Goal: Information Seeking & Learning: Find specific fact

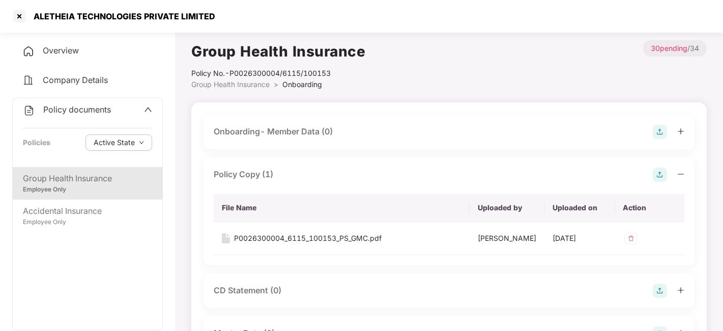
scroll to position [1626, 0]
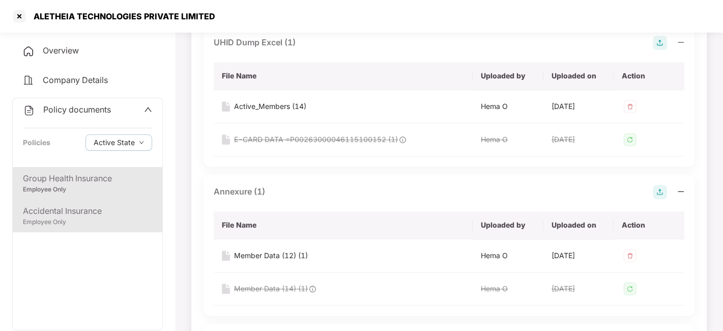
click at [99, 221] on div "Employee Only" at bounding box center [87, 222] width 129 height 10
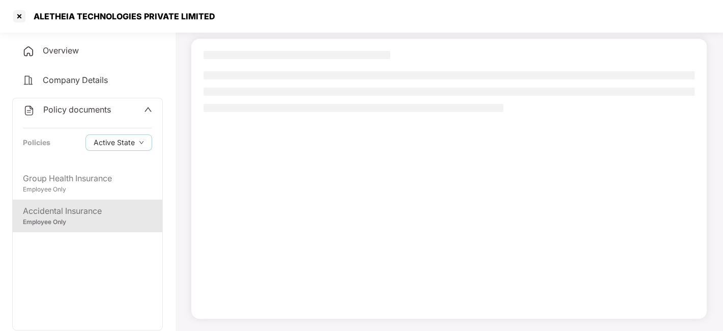
scroll to position [63, 0]
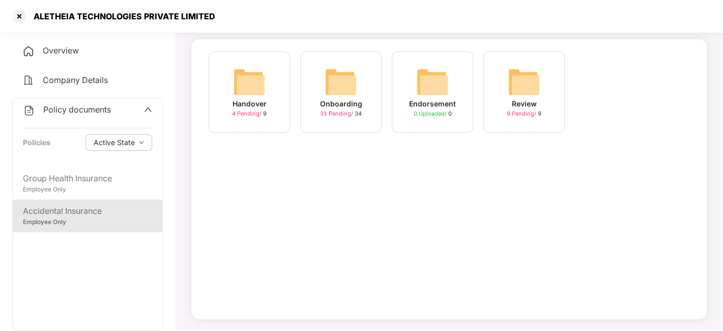
click at [341, 112] on span "31 Pending /" at bounding box center [337, 113] width 35 height 7
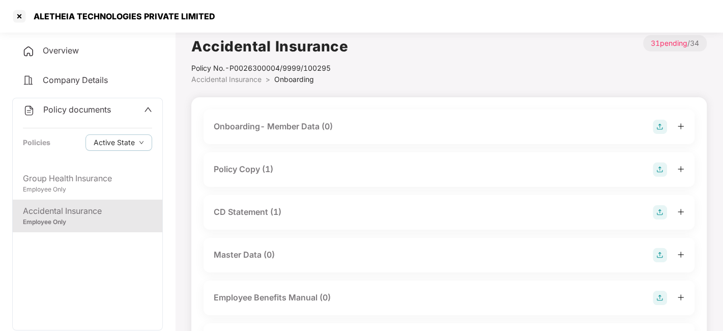
scroll to position [0, 0]
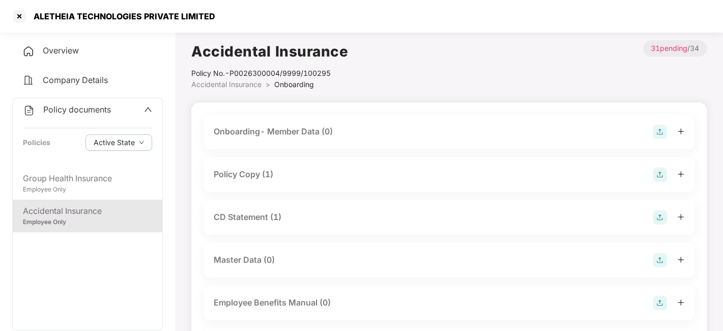
click at [272, 177] on div "Policy Copy (1)" at bounding box center [244, 174] width 60 height 13
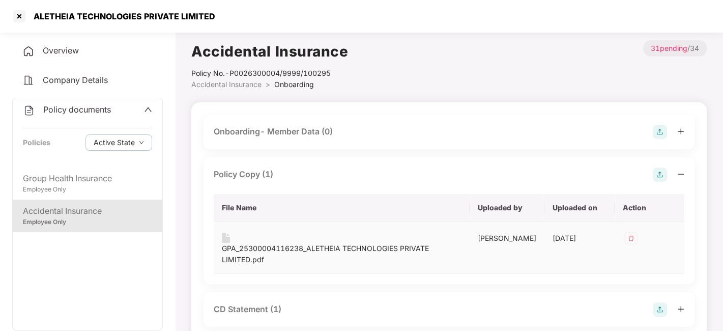
click at [261, 250] on div "GPA_25300004116238_ALETHEIA TECHNOLOGIES PRIVATE LIMITED.pdf" at bounding box center [342, 254] width 240 height 22
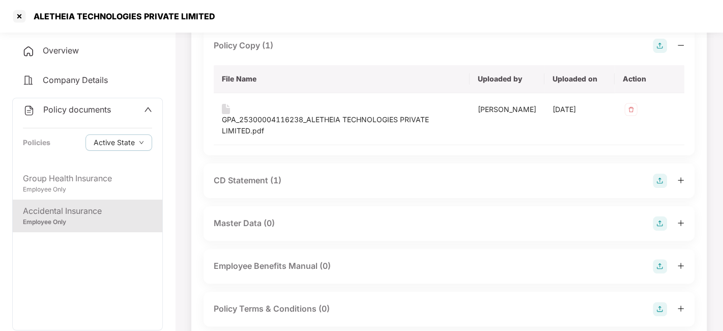
click at [256, 181] on div "CD Statement (1)" at bounding box center [248, 180] width 68 height 13
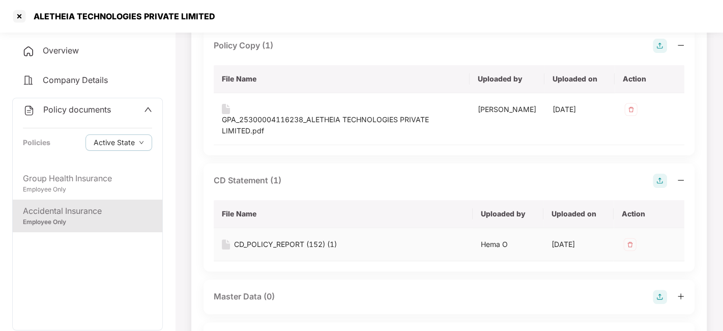
click at [283, 241] on div "CD_POLICY_REPORT (152) (1)" at bounding box center [285, 244] width 103 height 11
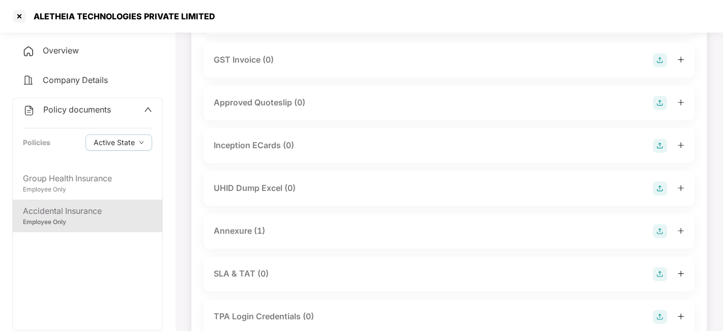
scroll to position [591, 0]
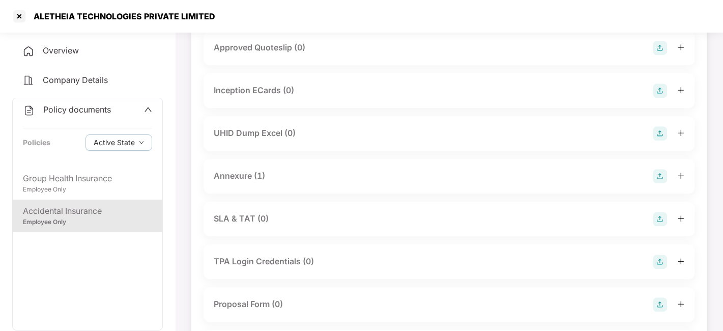
click at [244, 173] on div "Annexure (1)" at bounding box center [239, 175] width 51 height 13
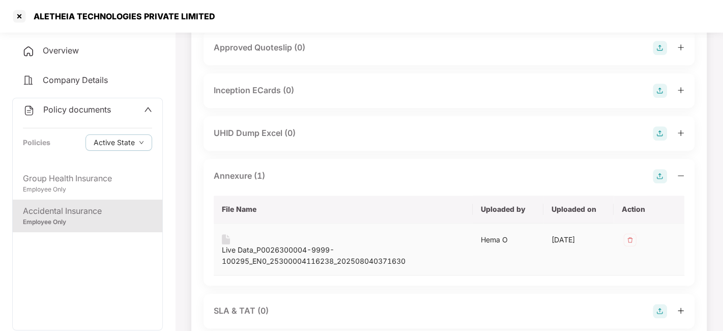
click at [274, 249] on div "Live Data_P0026300004-9999-100295_EN0_25300004116238_202508040371630" at bounding box center [343, 255] width 243 height 22
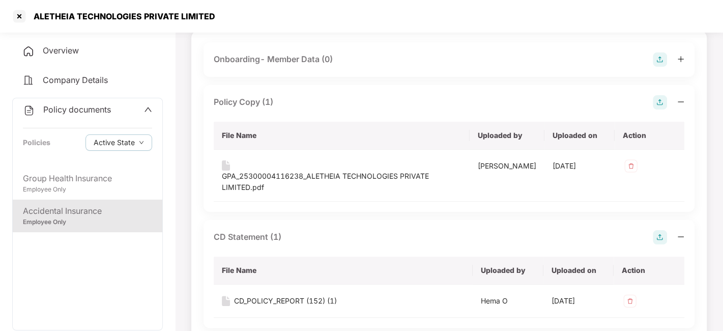
scroll to position [72, 0]
click at [14, 16] on div at bounding box center [19, 16] width 16 height 16
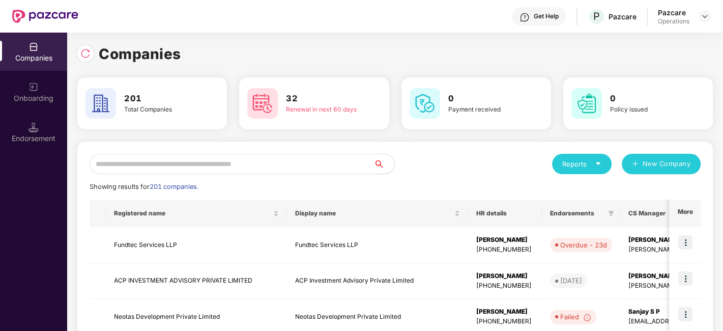
scroll to position [0, 0]
click at [285, 163] on input "text" at bounding box center [232, 164] width 284 height 20
paste input "**********"
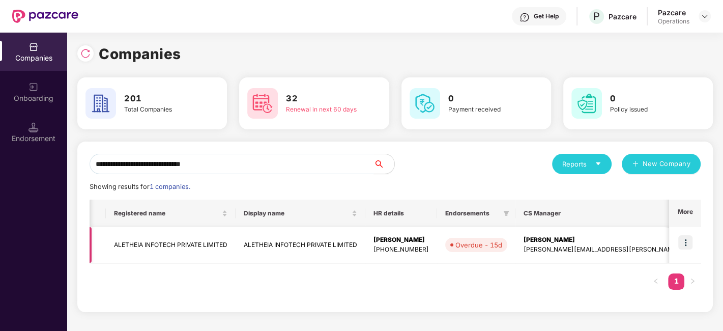
scroll to position [0, 221]
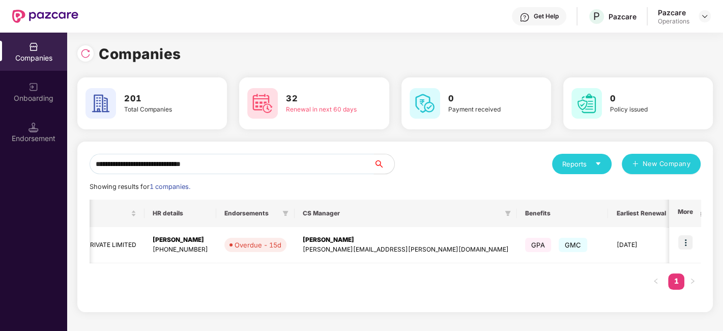
type input "**********"
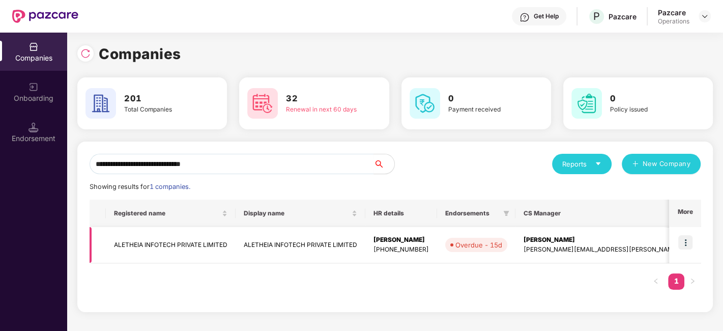
click at [161, 244] on td "ALETHEIA INFOTECH PRIVATE LIMITED" at bounding box center [171, 245] width 130 height 36
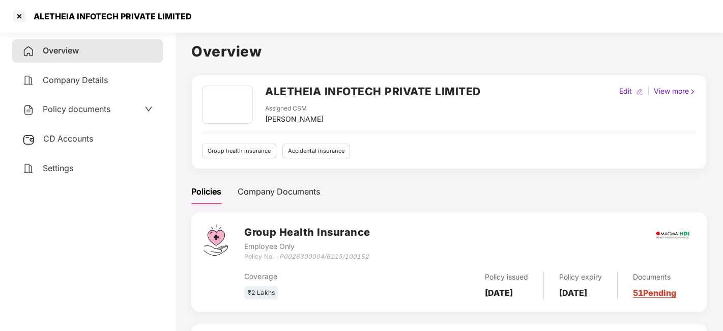
click at [69, 141] on span "CD Accounts" at bounding box center [68, 138] width 50 height 10
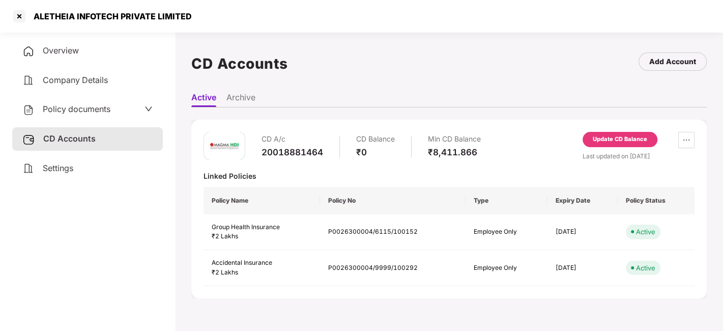
click at [103, 109] on span "Policy documents" at bounding box center [77, 109] width 68 height 10
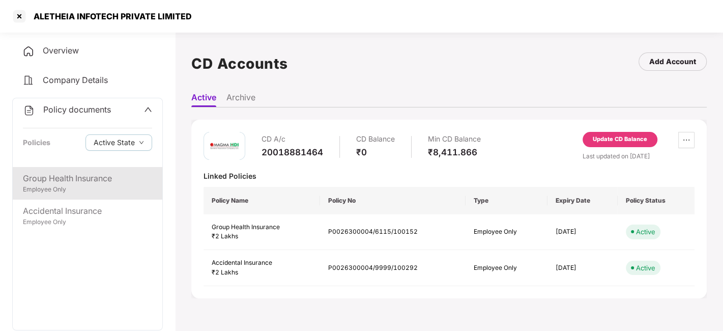
click at [65, 180] on div "Group Health Insurance" at bounding box center [87, 178] width 129 height 13
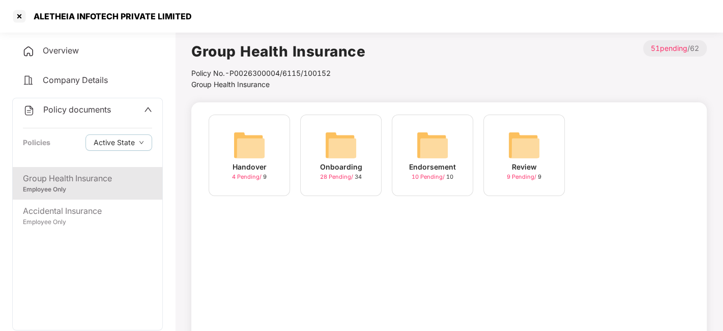
click at [333, 177] on span "28 Pending /" at bounding box center [337, 176] width 35 height 7
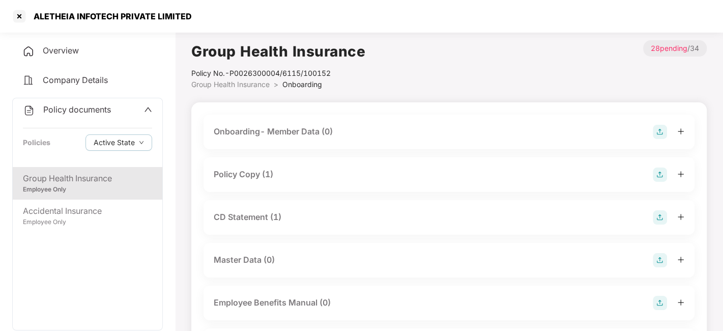
click at [250, 174] on div "Policy Copy (1)" at bounding box center [244, 174] width 60 height 13
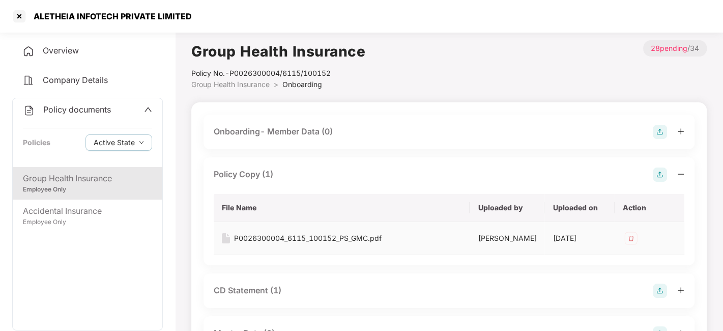
click at [256, 238] on div "P0026300004_6115_100152_PS_GMC.pdf" at bounding box center [308, 237] width 148 height 11
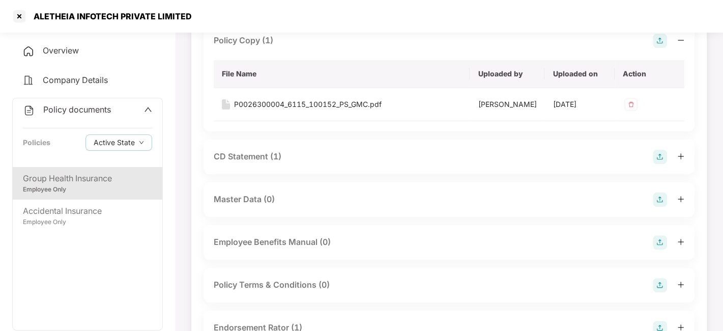
scroll to position [134, 0]
click at [264, 159] on div "CD Statement (1)" at bounding box center [248, 156] width 68 height 13
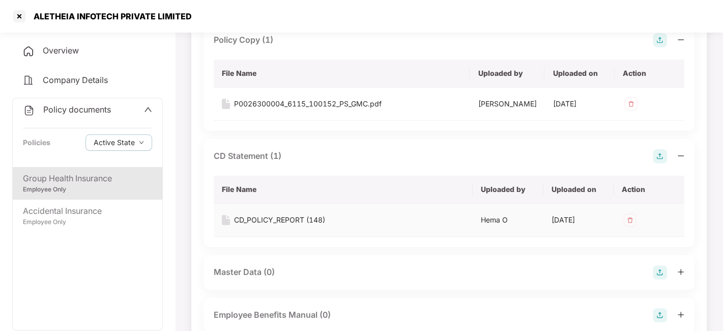
click at [285, 225] on div "CD_POLICY_REPORT (148)" at bounding box center [279, 219] width 91 height 11
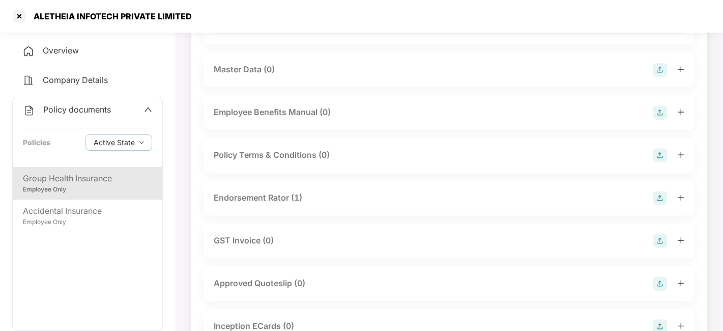
scroll to position [339, 0]
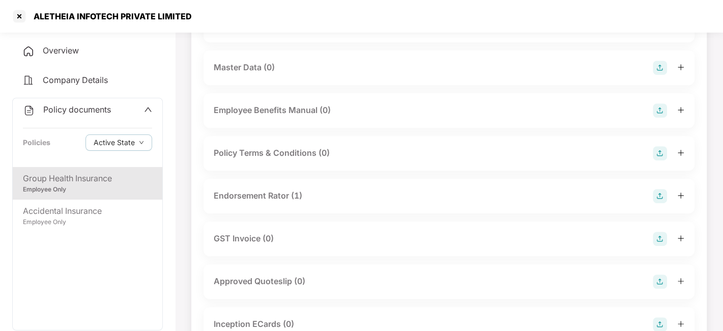
click at [260, 202] on div "Endorsement Rator (1)" at bounding box center [258, 195] width 89 height 13
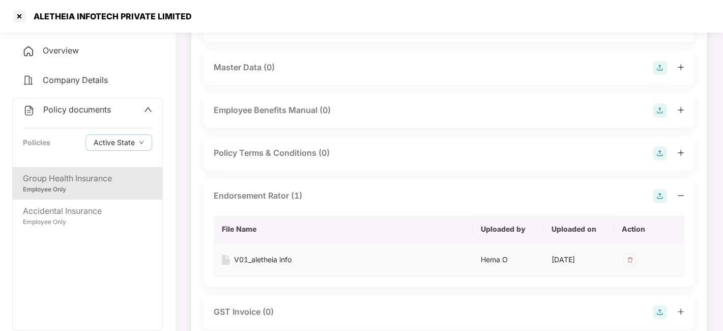
click at [267, 265] on div "V01_aletheia info" at bounding box center [262, 259] width 57 height 11
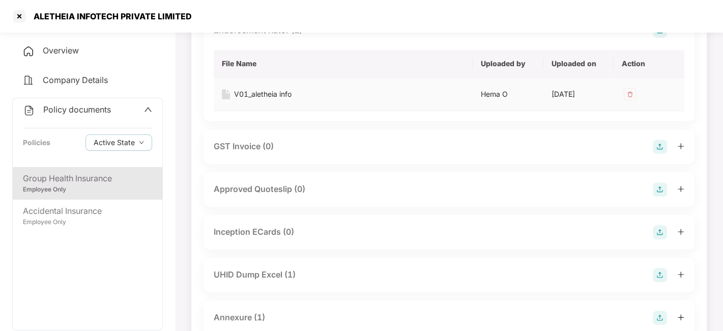
scroll to position [567, 0]
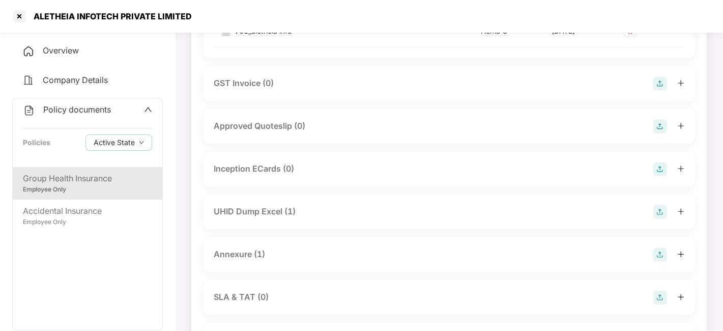
click at [269, 218] on div "UHID Dump Excel (1)" at bounding box center [255, 211] width 82 height 13
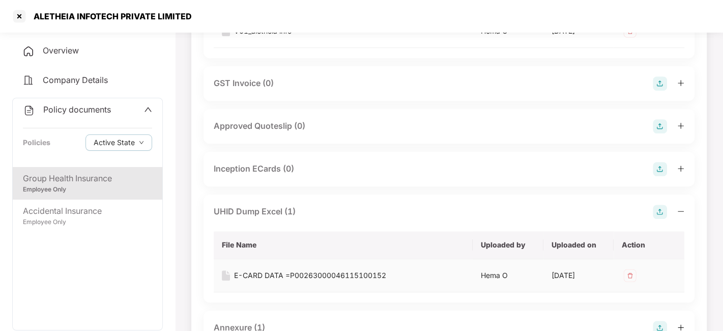
click at [269, 281] on div "E-CARD DATA =P00263000046115100152" at bounding box center [310, 275] width 152 height 11
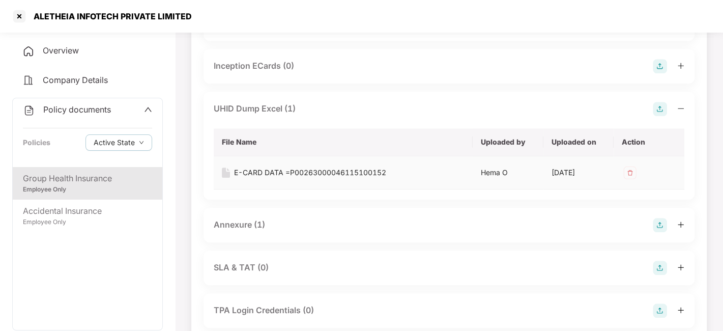
scroll to position [670, 0]
click at [253, 224] on div "Annexure (1)" at bounding box center [449, 225] width 471 height 14
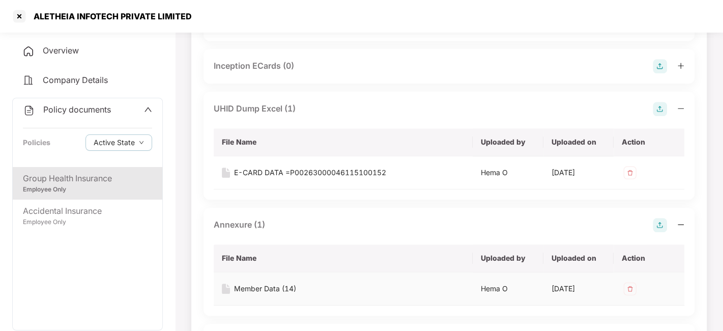
click at [276, 294] on div "Member Data (14)" at bounding box center [265, 288] width 62 height 11
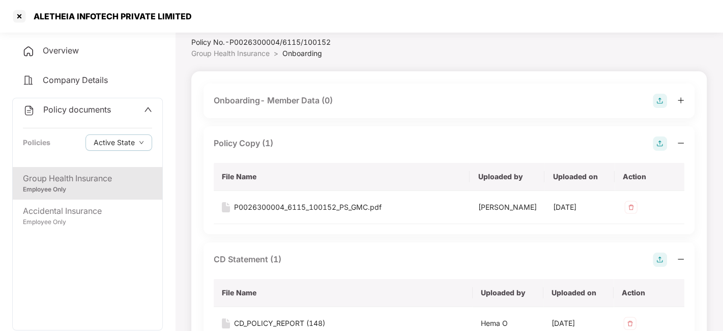
scroll to position [0, 0]
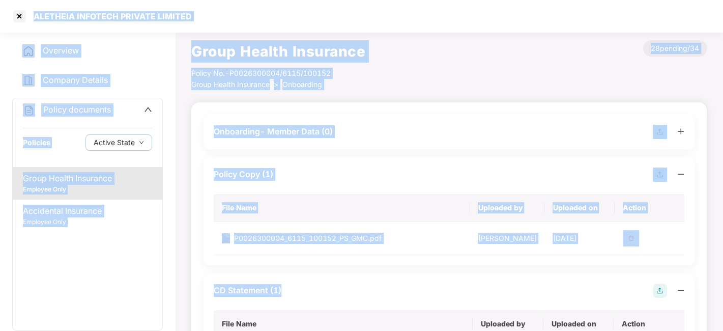
drag, startPoint x: 33, startPoint y: 19, endPoint x: 436, endPoint y: 293, distance: 487.3
click at [436, 293] on section "ALETHEIA INFOTECH PRIVATE LIMITED Overview Company Details Policy documents Pol…" at bounding box center [361, 165] width 723 height 331
click at [426, 56] on div "Group Health Insurance Policy No.- P0026300004/6115/100152 Group Health Insuran…" at bounding box center [448, 65] width 515 height 50
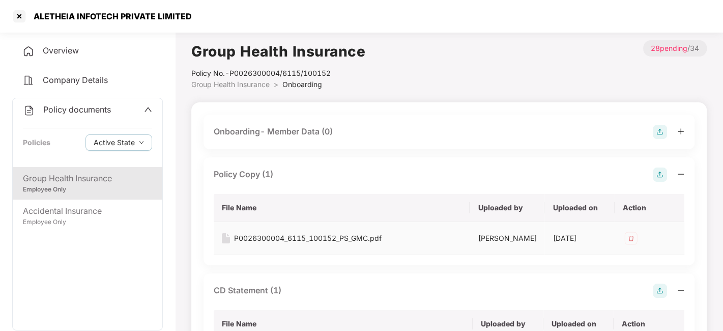
click at [652, 239] on td at bounding box center [649, 238] width 70 height 33
drag, startPoint x: 230, startPoint y: 72, endPoint x: 373, endPoint y: 75, distance: 142.4
click at [373, 75] on div "Group Health Insurance Policy No.- P0026300004/6115/100152 Group Health Insuran…" at bounding box center [448, 65] width 515 height 50
copy div "P0026300004/6115/100152"
click at [87, 52] on div "Overview" at bounding box center [87, 50] width 151 height 23
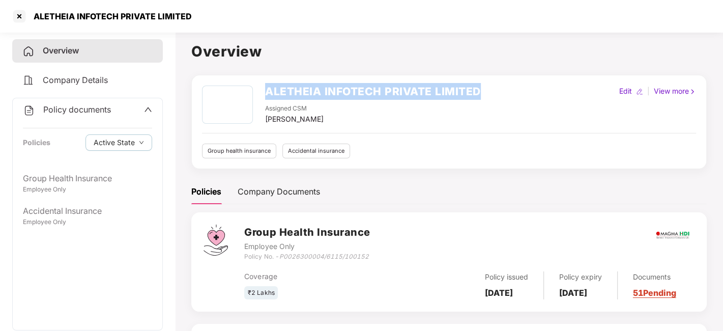
drag, startPoint x: 266, startPoint y: 87, endPoint x: 534, endPoint y: 98, distance: 268.3
click at [534, 98] on div "ALETHEIA INFOTECH PRIVATE LIMITED Assigned CSM Punith Arumugam Edit | View more" at bounding box center [449, 104] width 494 height 39
copy h2 "ALETHEIA INFOTECH PRIVATE LIMITED"
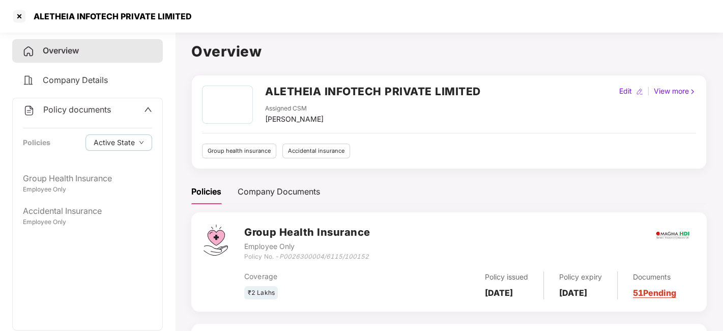
click at [428, 114] on div "Assigned CSM Punith Arumugam" at bounding box center [373, 114] width 216 height 21
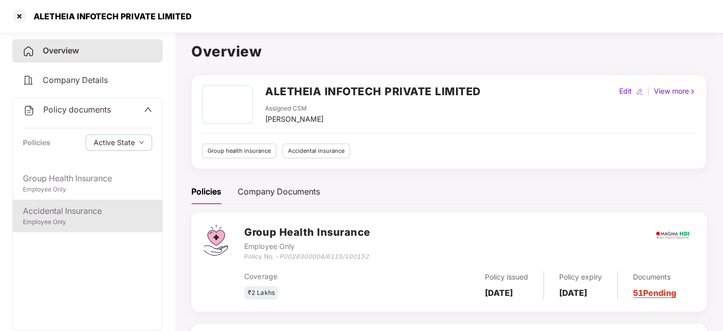
click at [101, 226] on div "Accidental Insurance Employee Only" at bounding box center [88, 215] width 150 height 33
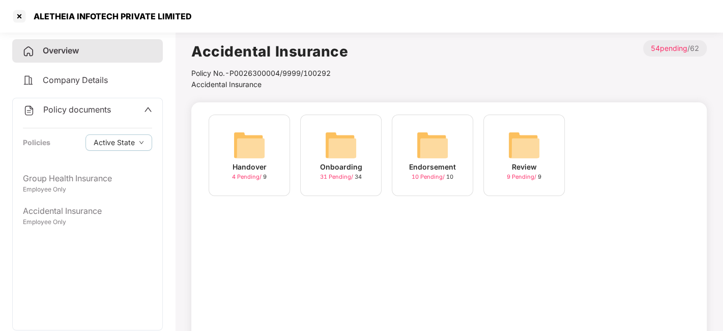
click at [331, 176] on span "31 Pending /" at bounding box center [337, 176] width 35 height 7
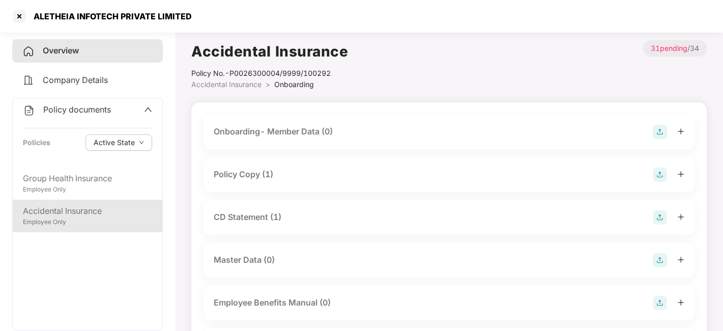
click at [104, 216] on div "Accidental Insurance" at bounding box center [87, 210] width 129 height 13
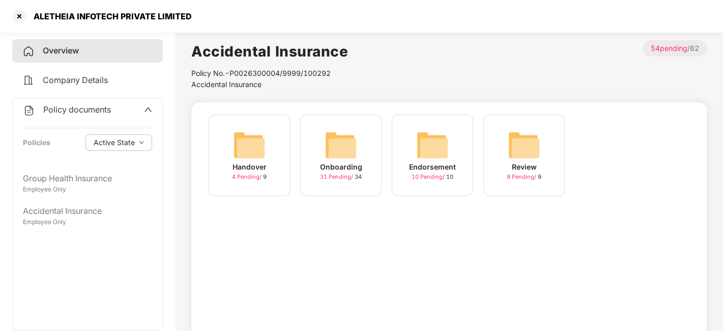
click at [336, 175] on span "31 Pending /" at bounding box center [337, 176] width 35 height 7
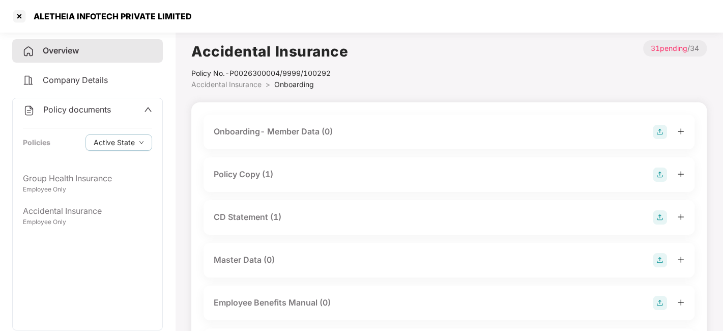
click at [299, 173] on div "Policy Copy (1)" at bounding box center [449, 174] width 471 height 14
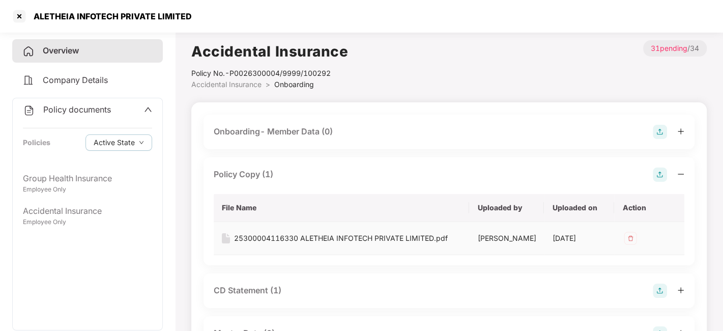
click at [267, 239] on div "25300004116330 ALETHEIA INFOTECH PRIVATE LIMITED.pdf" at bounding box center [341, 237] width 214 height 11
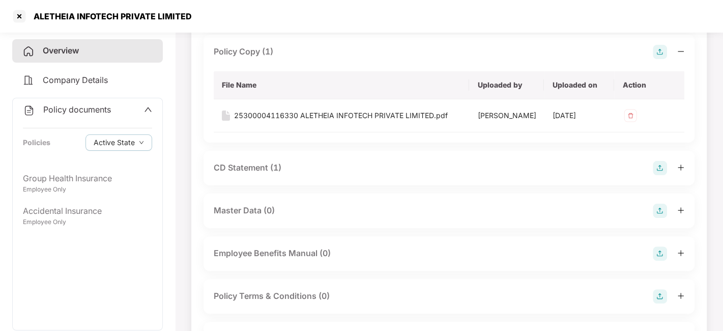
scroll to position [123, 0]
click at [270, 173] on div "CD Statement (1)" at bounding box center [248, 167] width 68 height 13
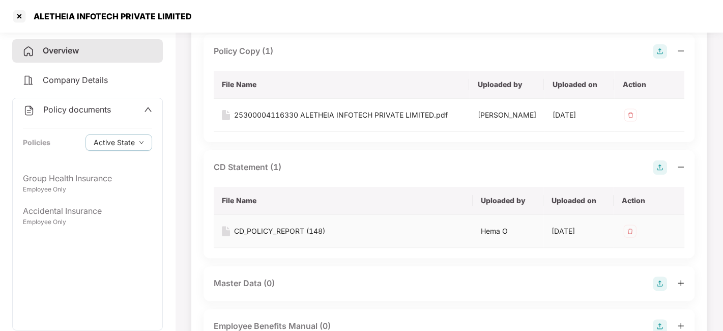
click at [267, 237] on div "CD_POLICY_REPORT (148)" at bounding box center [279, 230] width 91 height 11
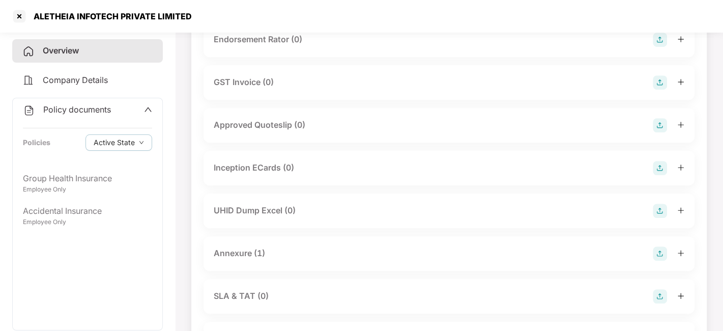
scroll to position [555, 0]
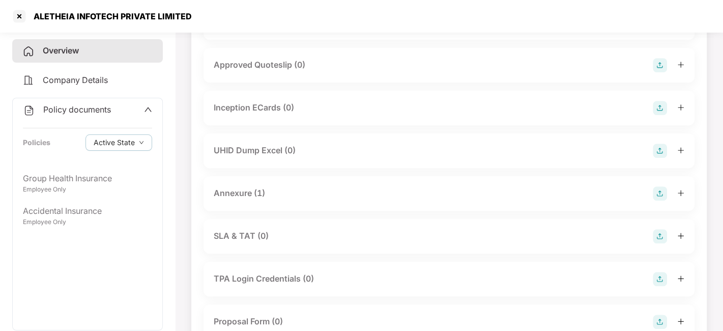
click at [234, 199] on div "Annexure (1)" at bounding box center [239, 193] width 51 height 13
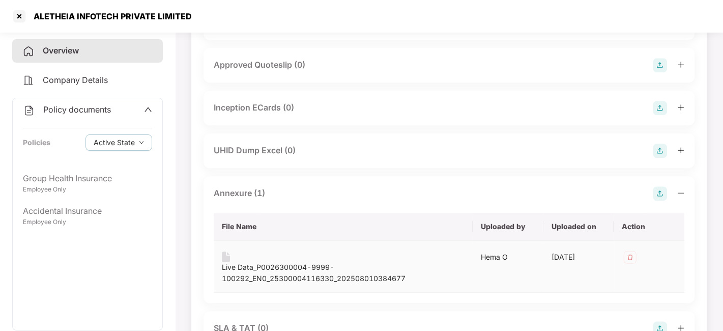
click at [276, 275] on div "Live Data_P0026300004-9999-100292_EN0_25300004116330_202508010384677" at bounding box center [343, 272] width 243 height 22
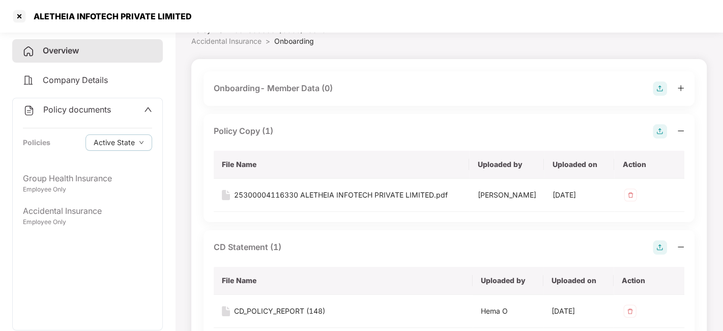
scroll to position [0, 0]
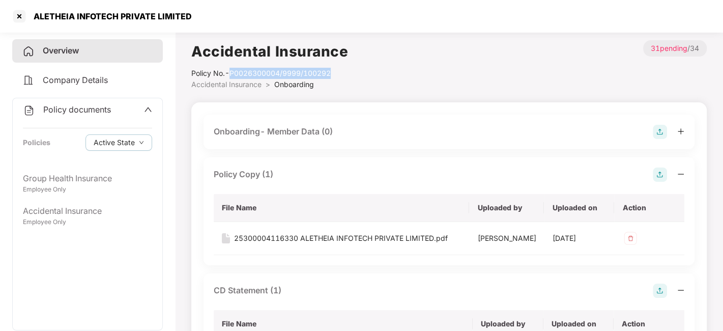
drag, startPoint x: 232, startPoint y: 73, endPoint x: 389, endPoint y: 65, distance: 157.4
click at [389, 65] on div "Accidental Insurance Policy No.- P0026300004/9999/100292 Accidental Insurance >…" at bounding box center [448, 65] width 515 height 50
copy div "P0026300004/9999/100292"
click at [19, 16] on div at bounding box center [19, 16] width 16 height 16
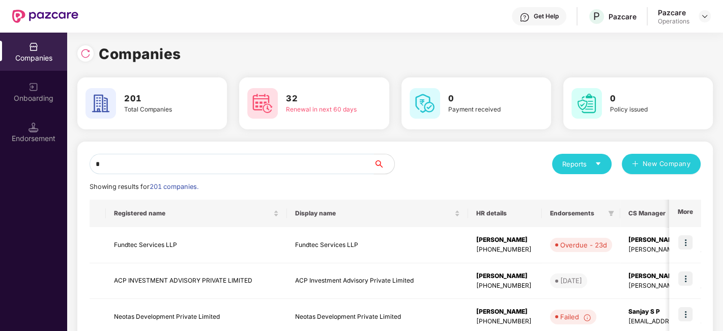
click at [148, 171] on input "*" at bounding box center [232, 164] width 284 height 20
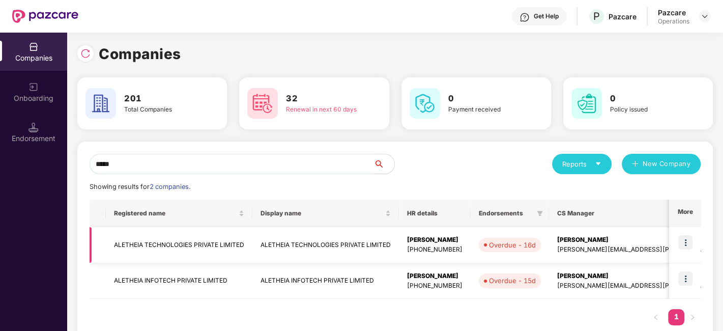
type input "*****"
click at [157, 246] on td "ALETHEIA TECHNOLOGIES PRIVATE LIMITED" at bounding box center [179, 245] width 146 height 36
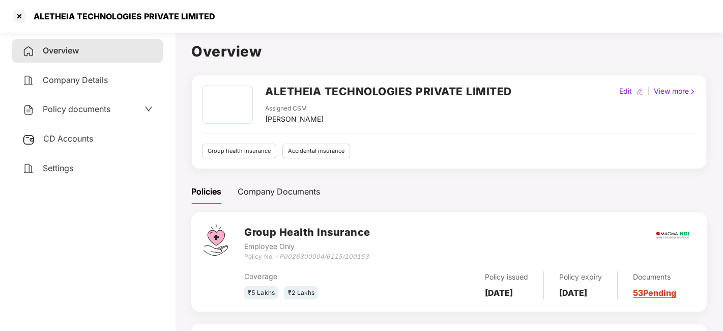
click at [85, 105] on span "Policy documents" at bounding box center [77, 109] width 68 height 10
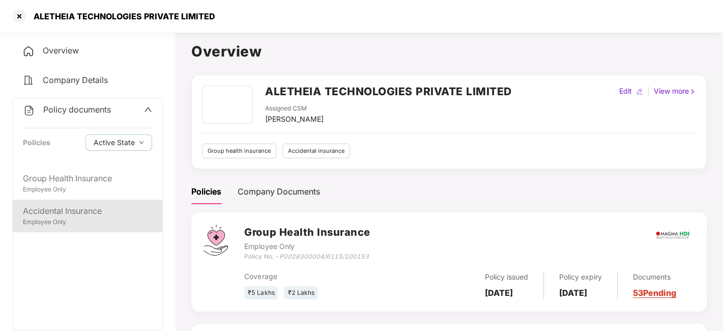
click at [48, 219] on div "Employee Only" at bounding box center [87, 222] width 129 height 10
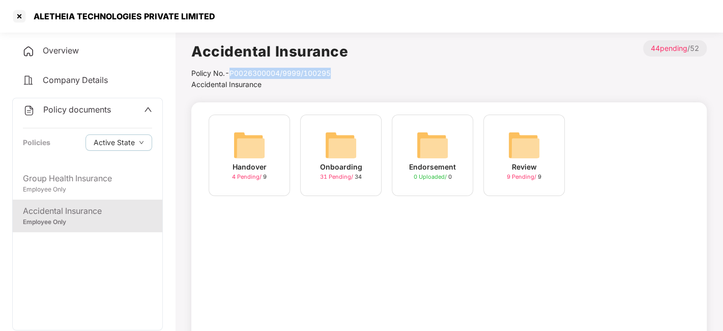
drag, startPoint x: 231, startPoint y: 67, endPoint x: 347, endPoint y: 71, distance: 116.0
click at [347, 71] on div "Accidental Insurance Policy No.- P0026300004/9999/100295 Accidental Insurance >…" at bounding box center [448, 65] width 515 height 50
copy div "P0026300004/9999/100295"
click at [20, 16] on div at bounding box center [19, 16] width 16 height 16
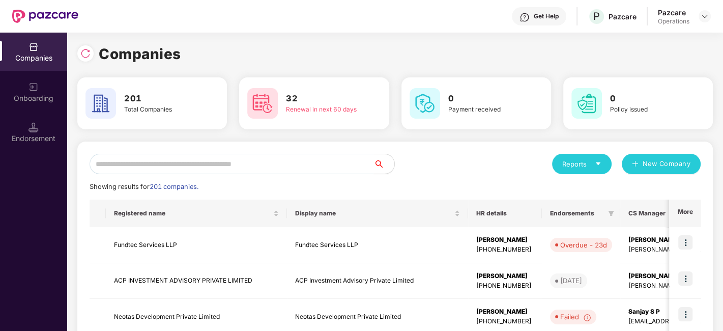
click at [198, 161] on input "text" at bounding box center [232, 164] width 284 height 20
paste input "**********"
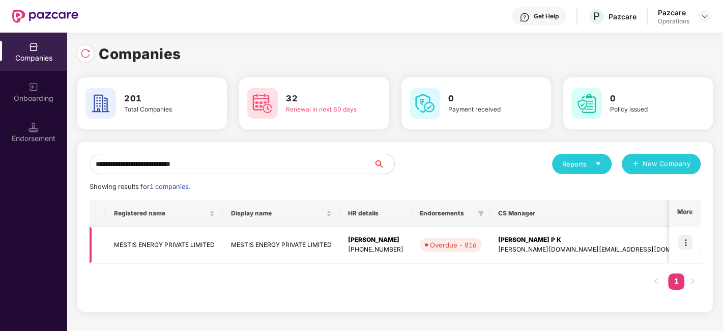
type input "**********"
click at [155, 242] on td "MESTIS ENERGY PRIVATE LIMITED" at bounding box center [164, 245] width 117 height 36
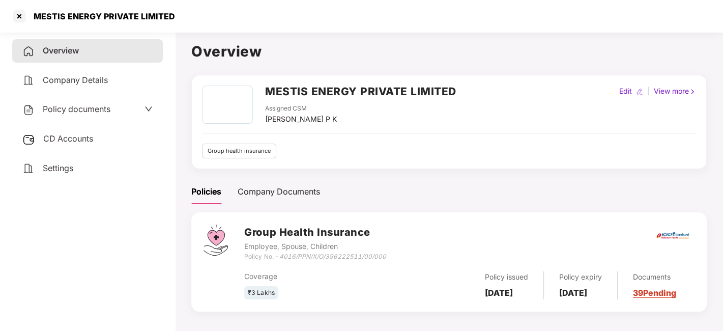
click at [93, 111] on span "Policy documents" at bounding box center [77, 109] width 68 height 10
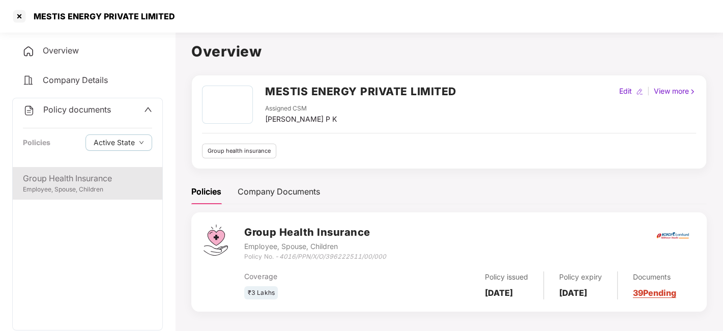
click at [96, 177] on div "Group Health Insurance" at bounding box center [87, 178] width 129 height 13
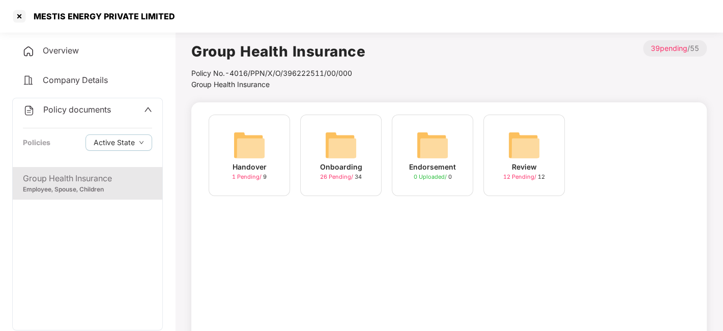
click at [340, 177] on span "26 Pending /" at bounding box center [337, 176] width 35 height 7
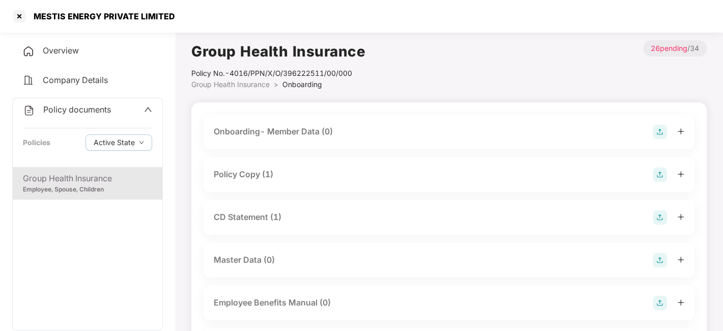
click at [280, 174] on div "Policy Copy (1)" at bounding box center [449, 174] width 471 height 14
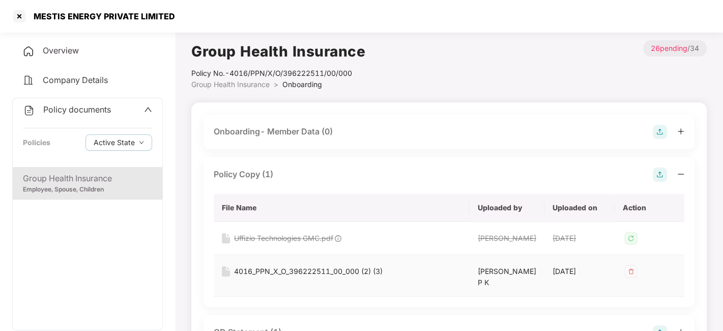
click at [262, 270] on div "4016_PPN_X_O_396222511_00_000 (2) (3)" at bounding box center [308, 271] width 149 height 11
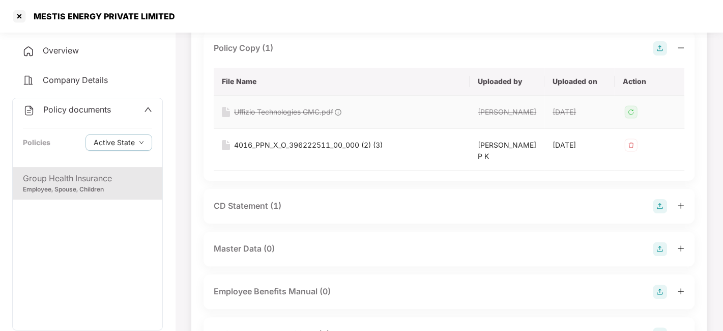
scroll to position [126, 0]
click at [241, 199] on div "CD Statement (1)" at bounding box center [248, 205] width 68 height 13
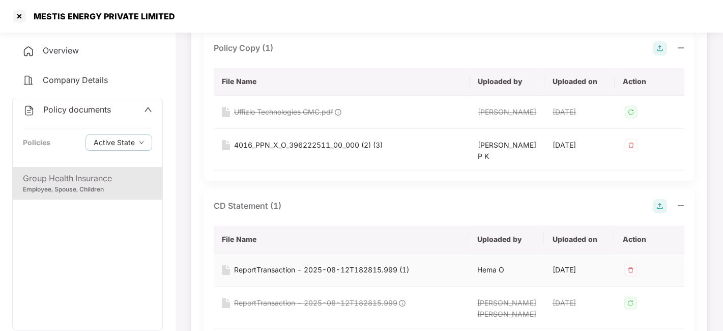
click at [276, 264] on div "ReportTransaction - 2025-08-12T182815.999 (1)" at bounding box center [321, 269] width 175 height 11
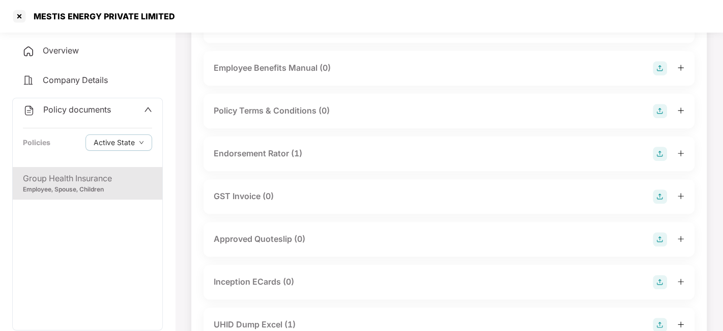
scroll to position [467, 0]
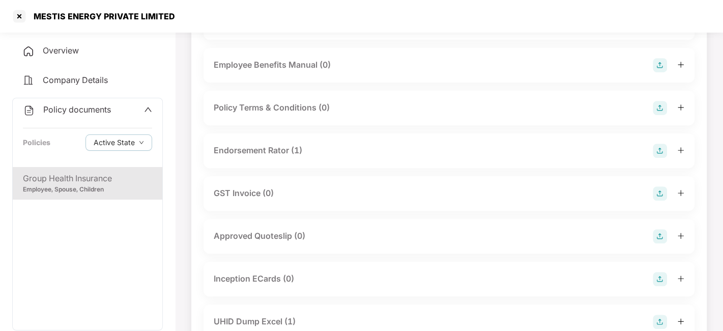
click at [276, 144] on div "Endorsement Rator (1)" at bounding box center [258, 150] width 89 height 13
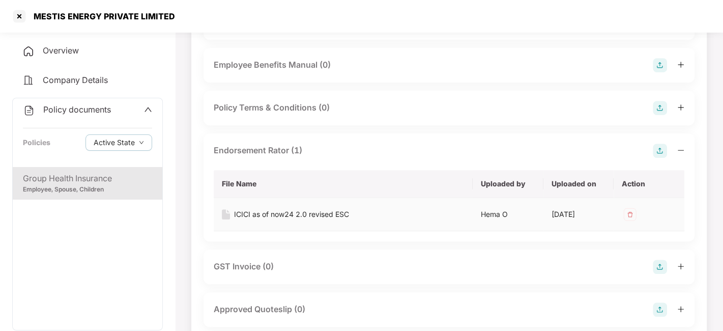
click at [286, 209] on div "ICICI as of now24 2.0 revised ESC" at bounding box center [291, 214] width 115 height 11
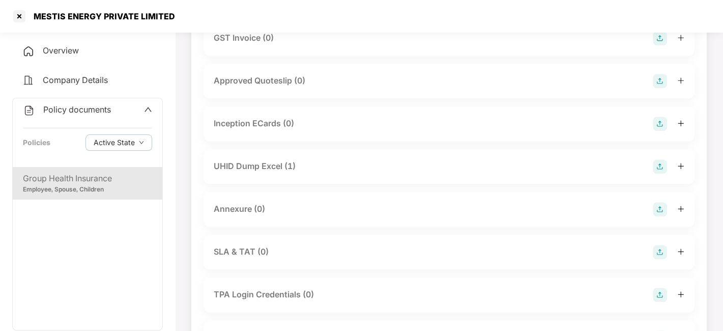
scroll to position [698, 0]
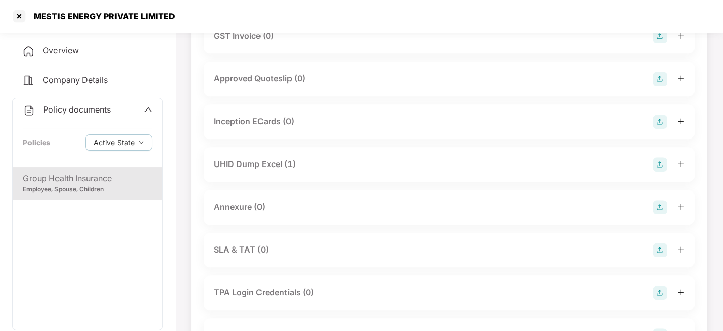
click at [259, 159] on div "UHID Dump Excel (1)" at bounding box center [255, 164] width 82 height 13
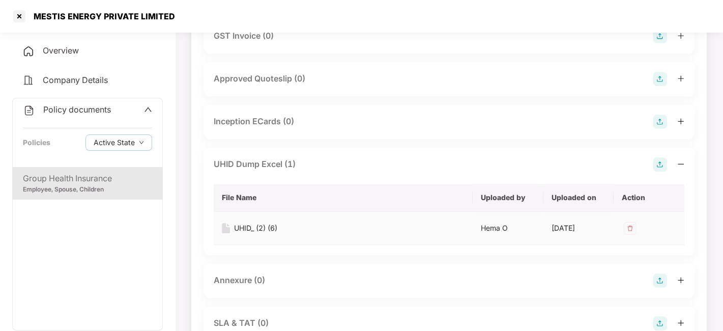
click at [267, 222] on div "UHID_ (2) (6)" at bounding box center [255, 227] width 43 height 11
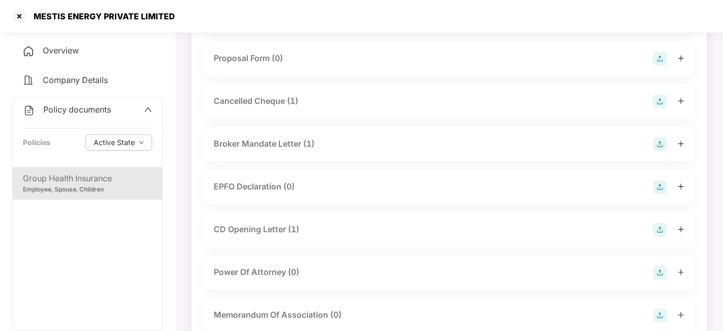
scroll to position [1047, 0]
click at [261, 95] on div "Cancelled Cheque (1)" at bounding box center [256, 101] width 84 height 13
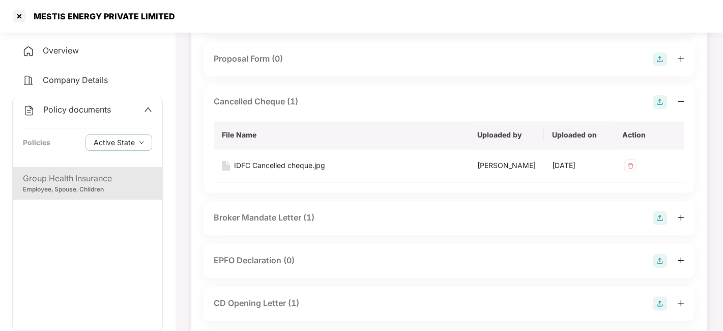
click at [290, 224] on div "Broker Mandate Letter (1)" at bounding box center [264, 217] width 101 height 13
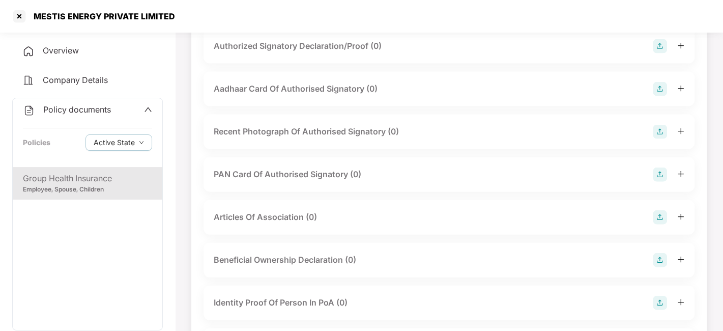
scroll to position [1812, 0]
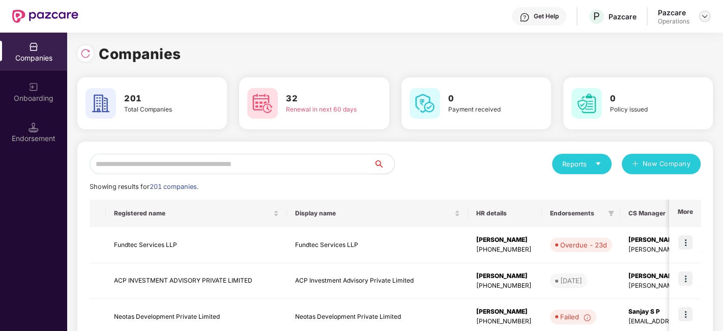
click at [702, 15] on img at bounding box center [704, 16] width 8 height 8
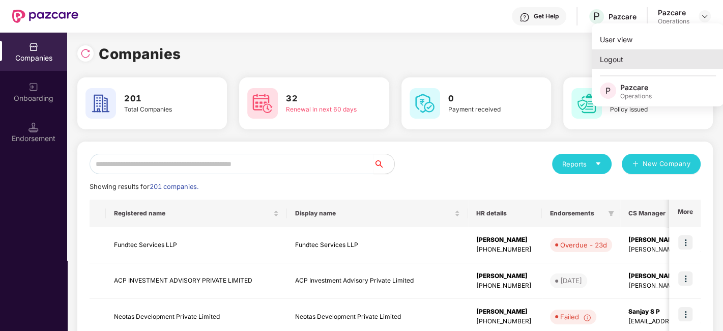
click at [612, 56] on div "Logout" at bounding box center [658, 59] width 132 height 20
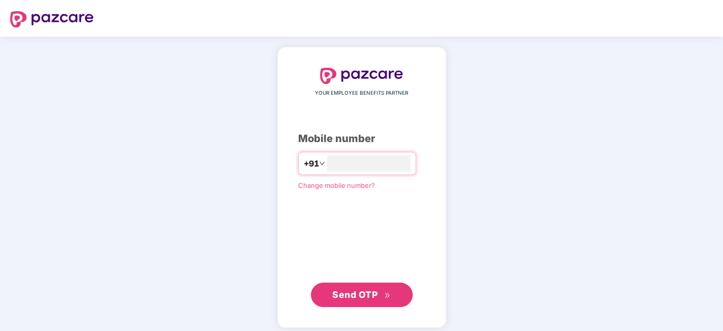
type input "**********"
click at [344, 289] on span "Send OTP" at bounding box center [354, 293] width 45 height 11
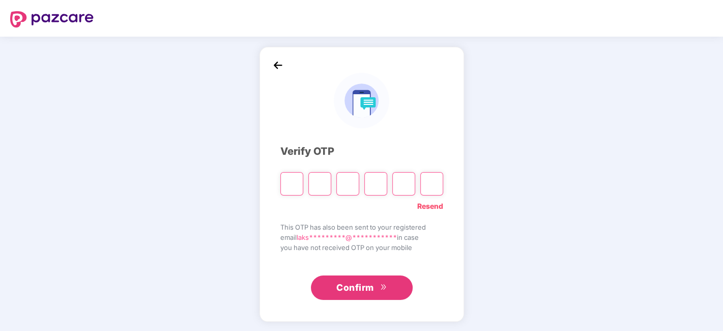
type input "*"
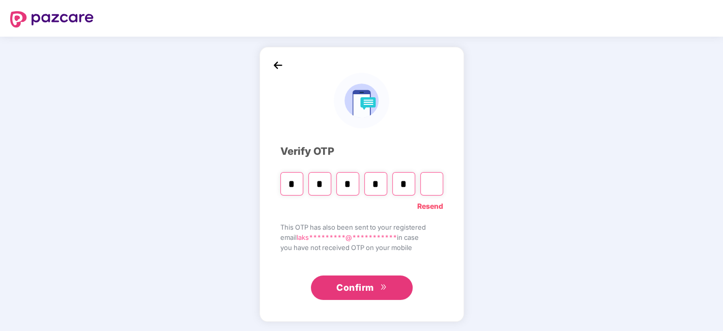
type input "*"
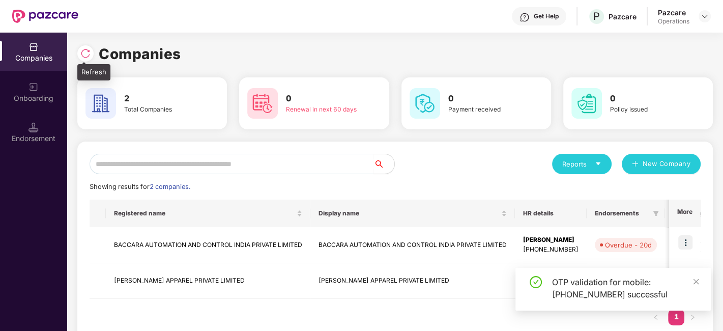
click at [89, 55] on img at bounding box center [85, 53] width 10 height 10
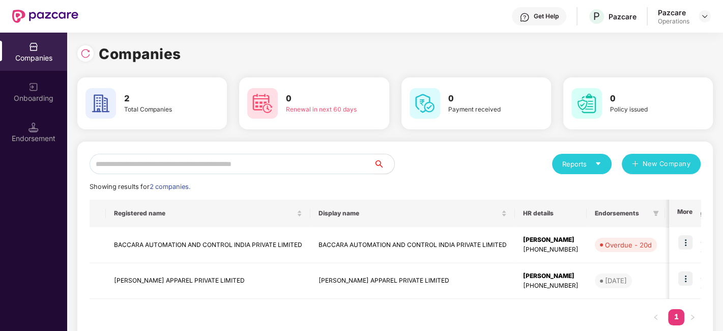
click at [89, 55] on img at bounding box center [85, 53] width 10 height 10
click at [85, 47] on div at bounding box center [85, 53] width 16 height 16
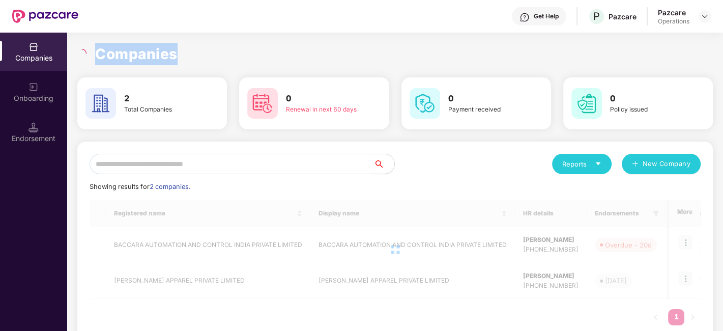
click at [85, 47] on div "Companies" at bounding box center [394, 54] width 635 height 22
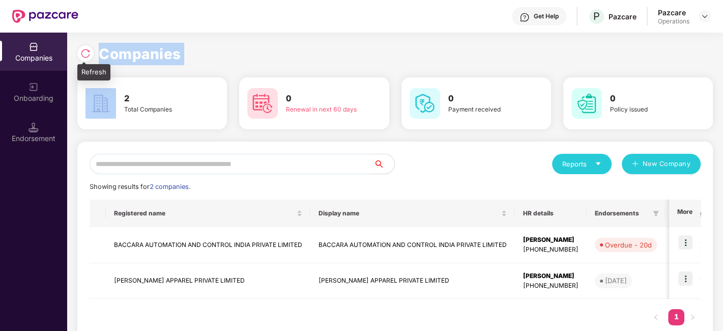
click at [85, 53] on img at bounding box center [85, 53] width 10 height 10
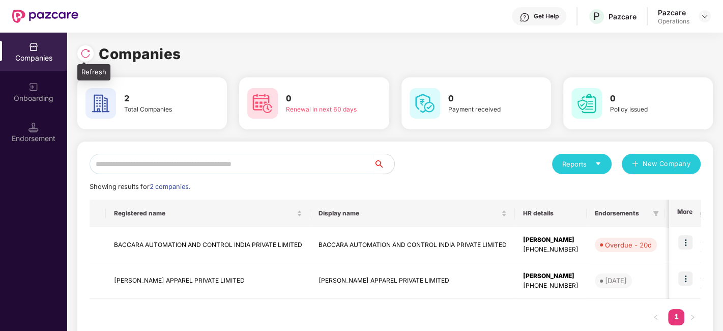
click at [85, 52] on img at bounding box center [85, 53] width 10 height 10
